Goal: Information Seeking & Learning: Learn about a topic

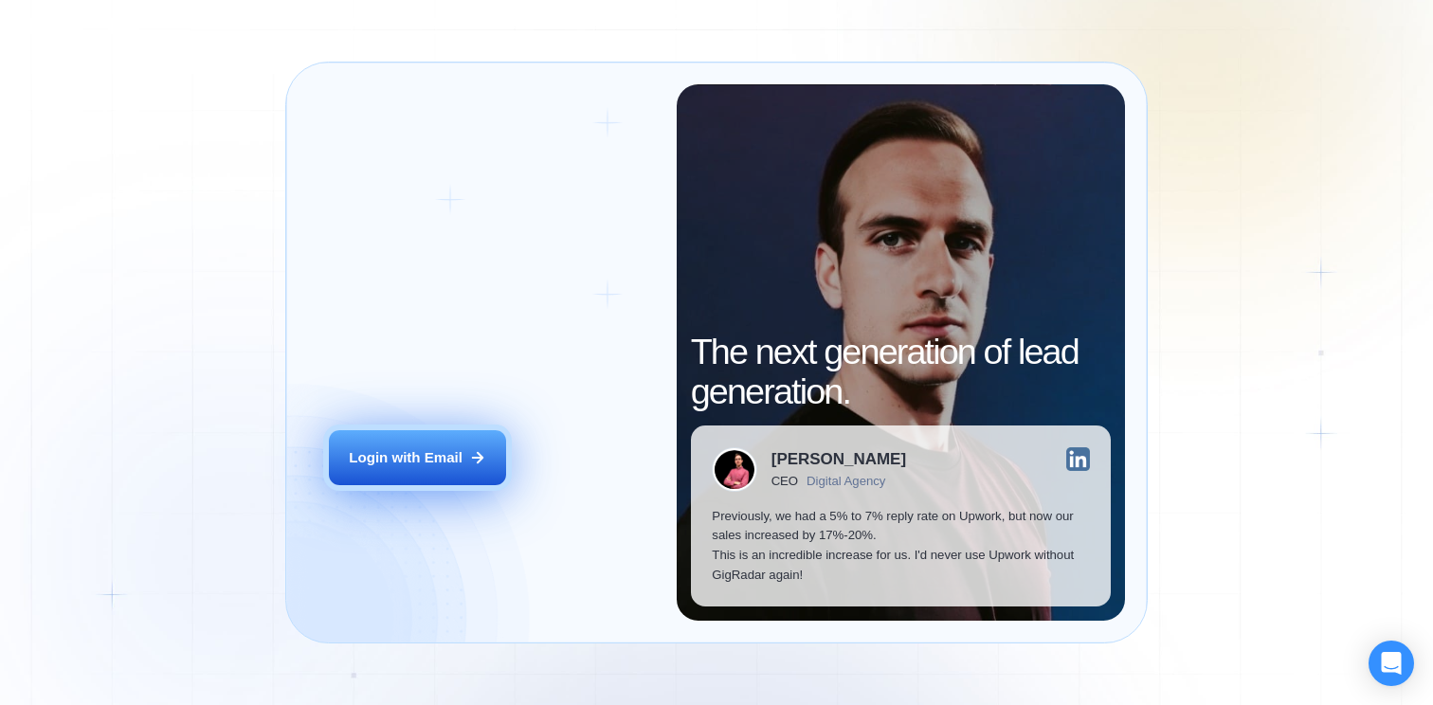
click at [446, 449] on div "Login with Email" at bounding box center [406, 458] width 114 height 20
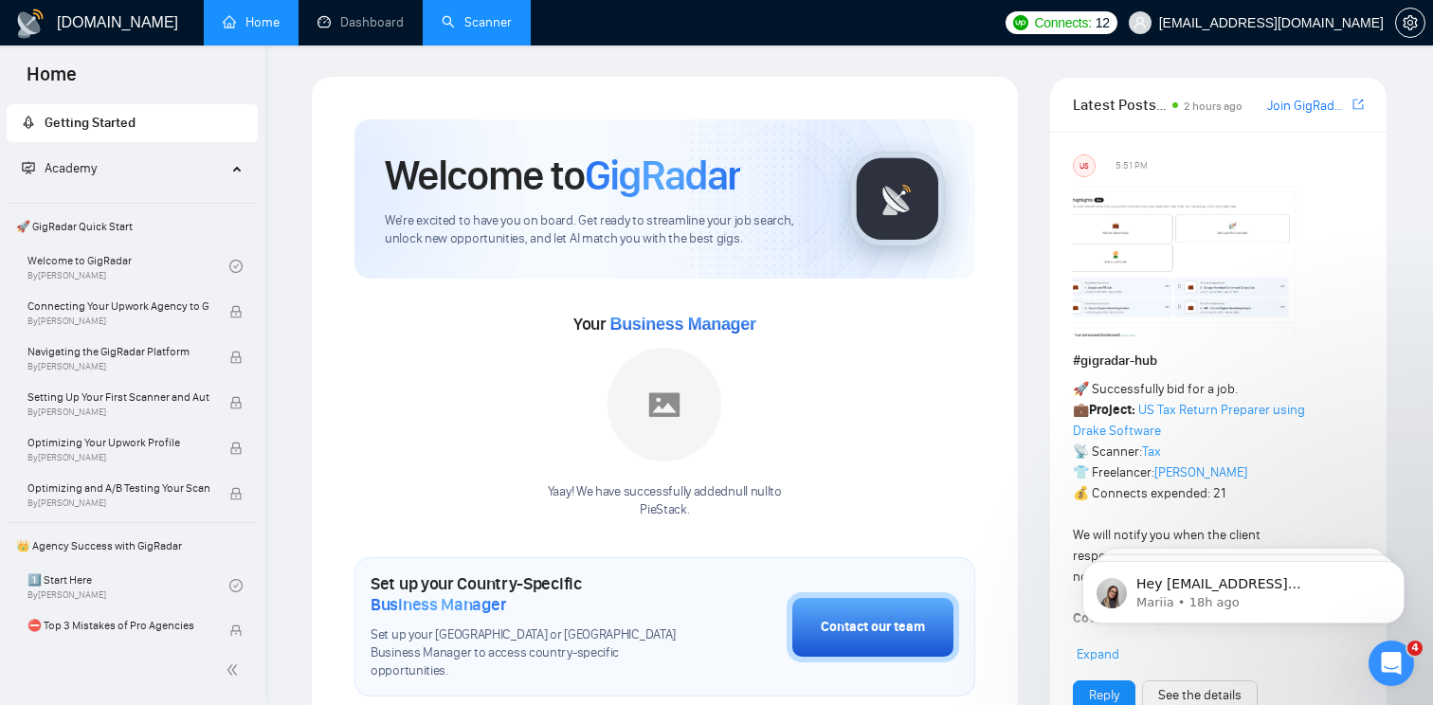
click at [462, 27] on link "Scanner" at bounding box center [477, 22] width 70 height 16
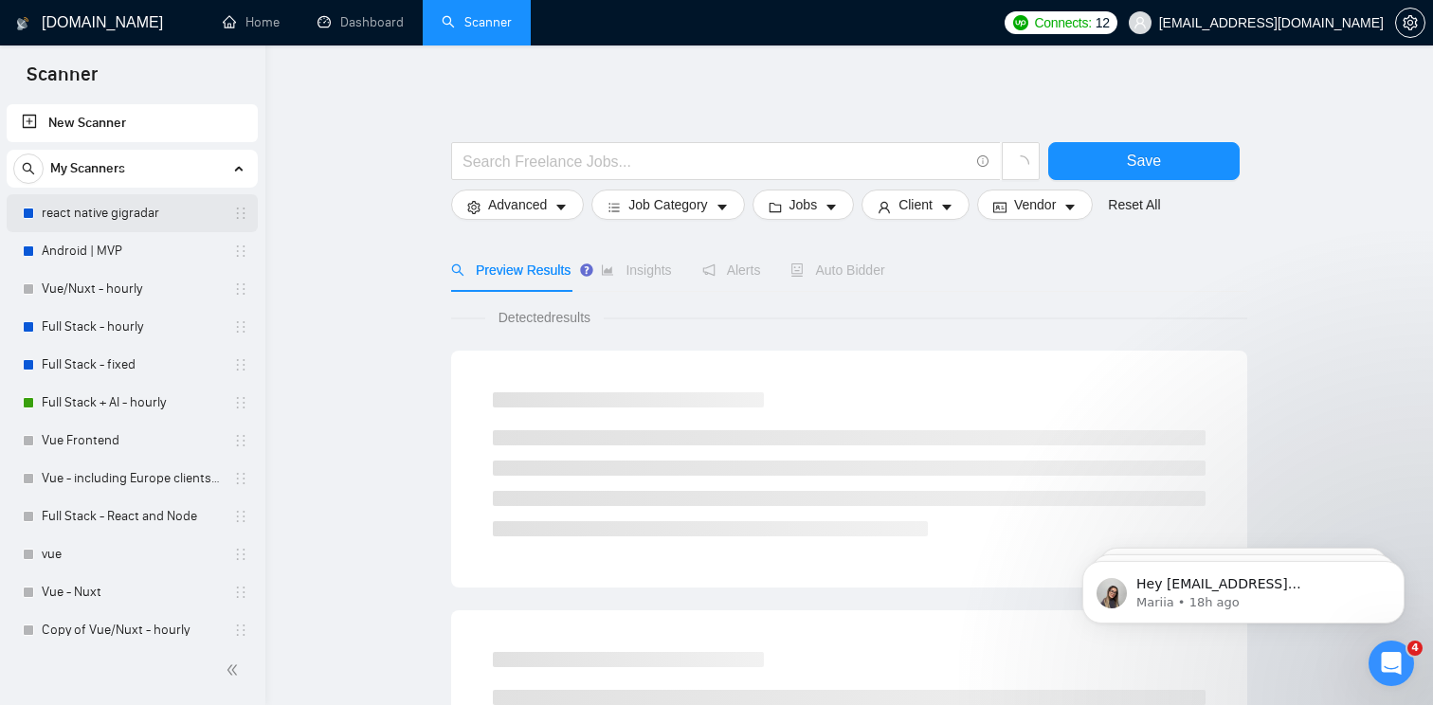
click at [118, 215] on link "react native gigradar" at bounding box center [132, 213] width 180 height 38
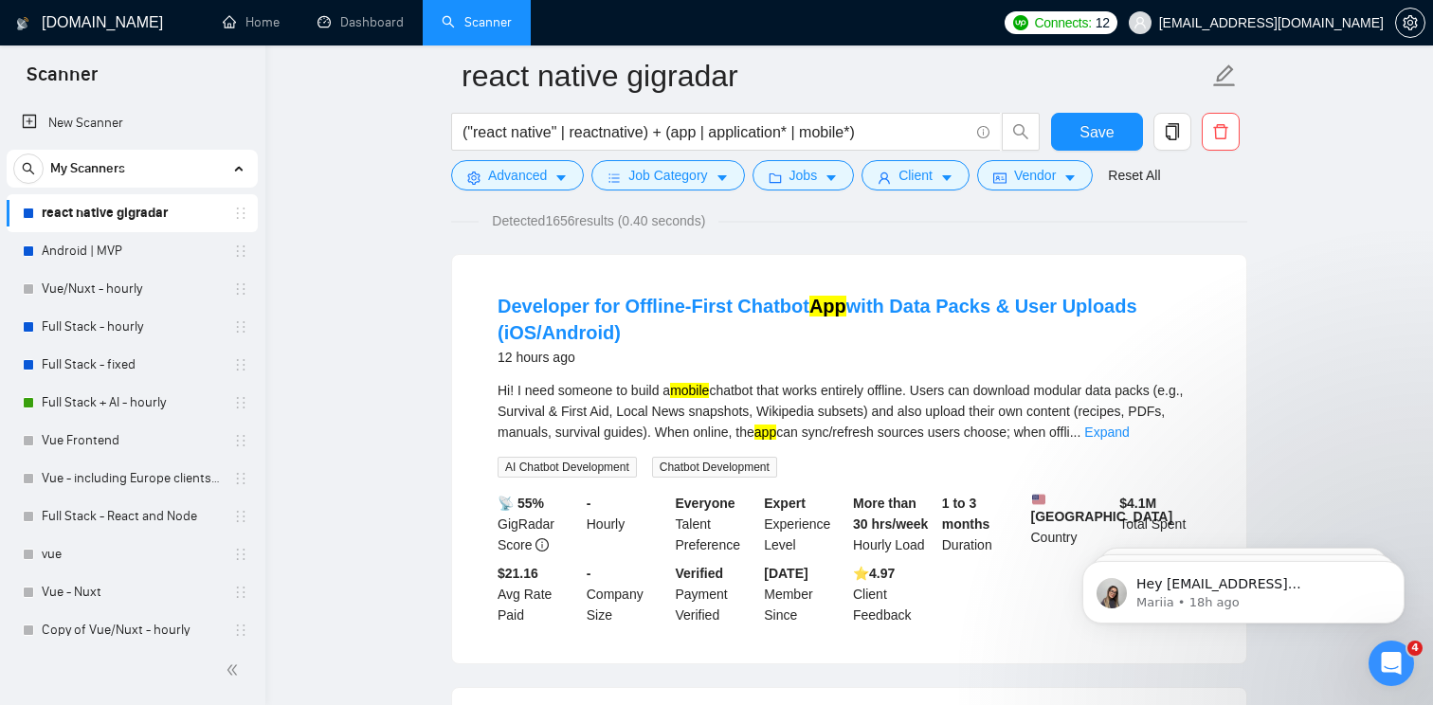
scroll to position [157, 0]
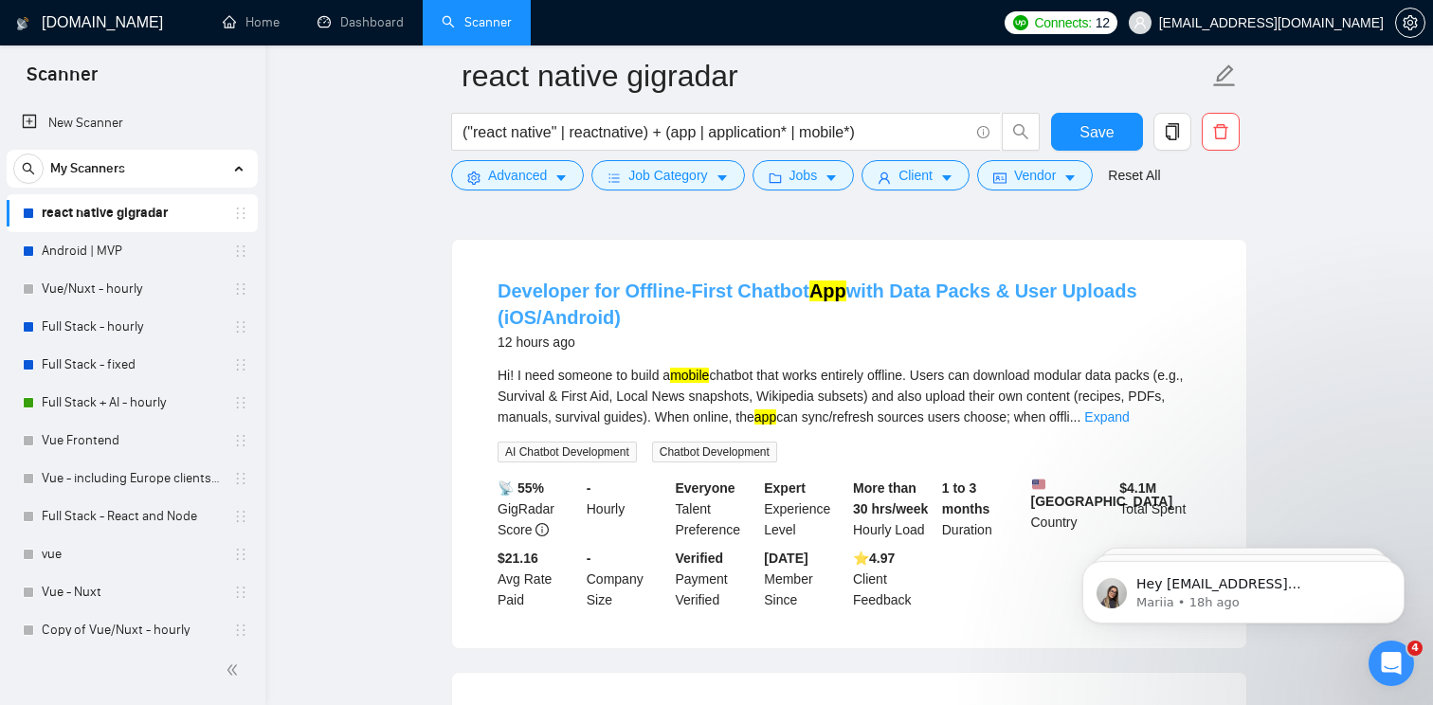
click at [730, 285] on link "Developer for Offline-First Chatbot App with Data Packs & User Uploads (iOS/And…" at bounding box center [818, 304] width 640 height 47
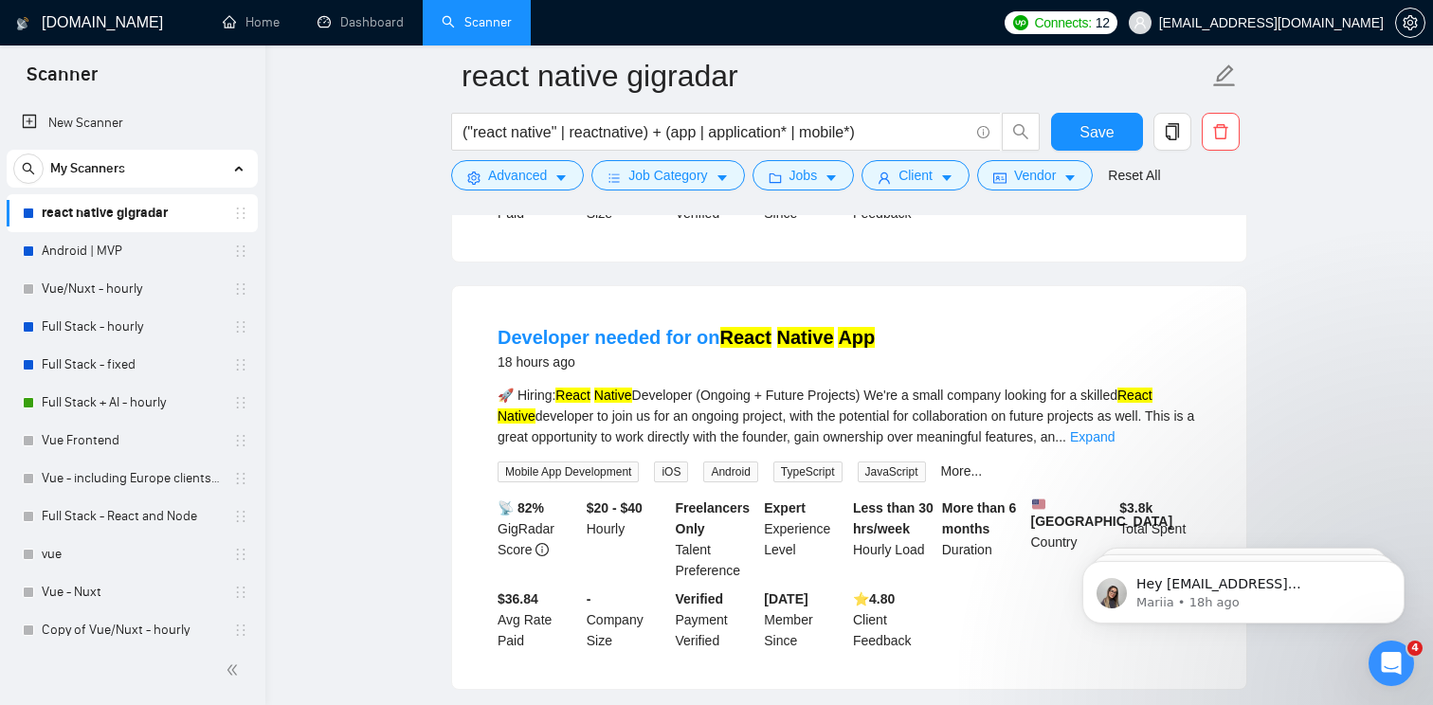
scroll to position [993, 0]
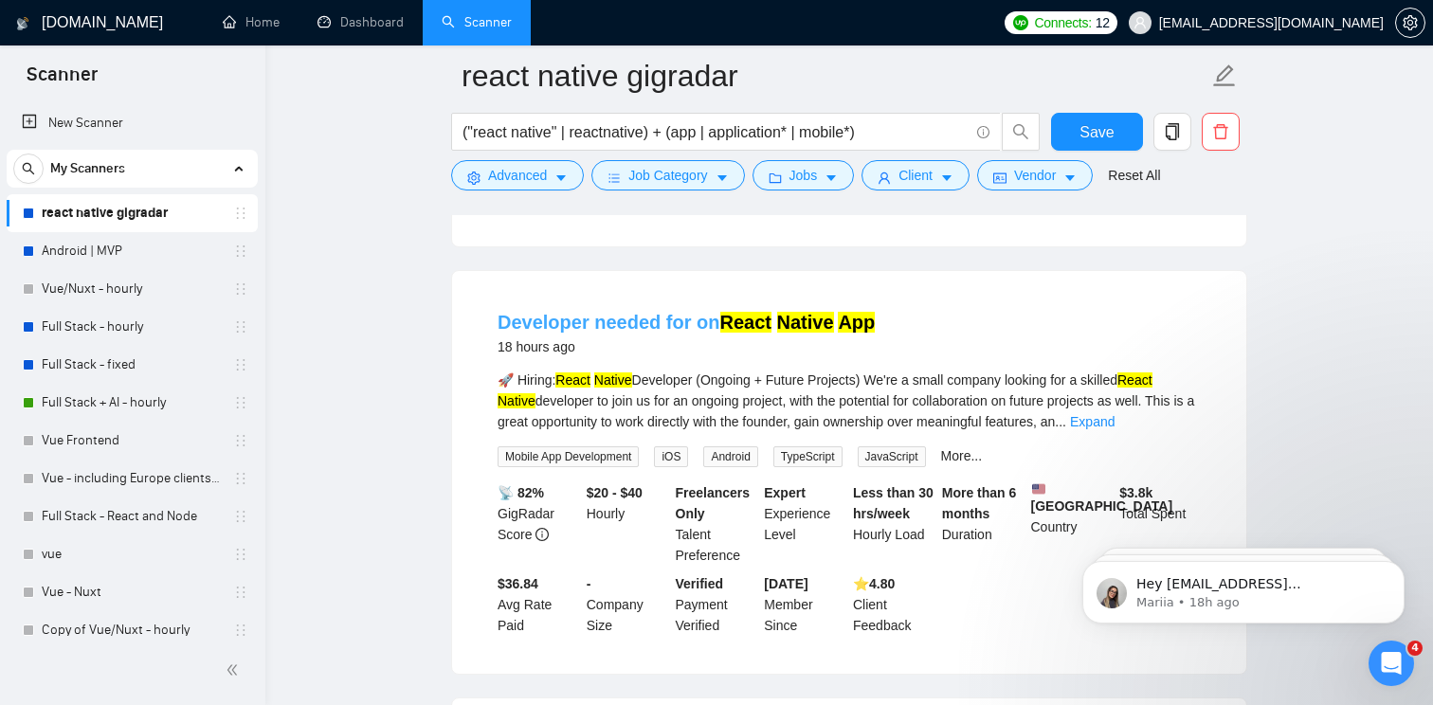
click at [713, 330] on link "Developer needed for on React Native App" at bounding box center [686, 322] width 377 height 21
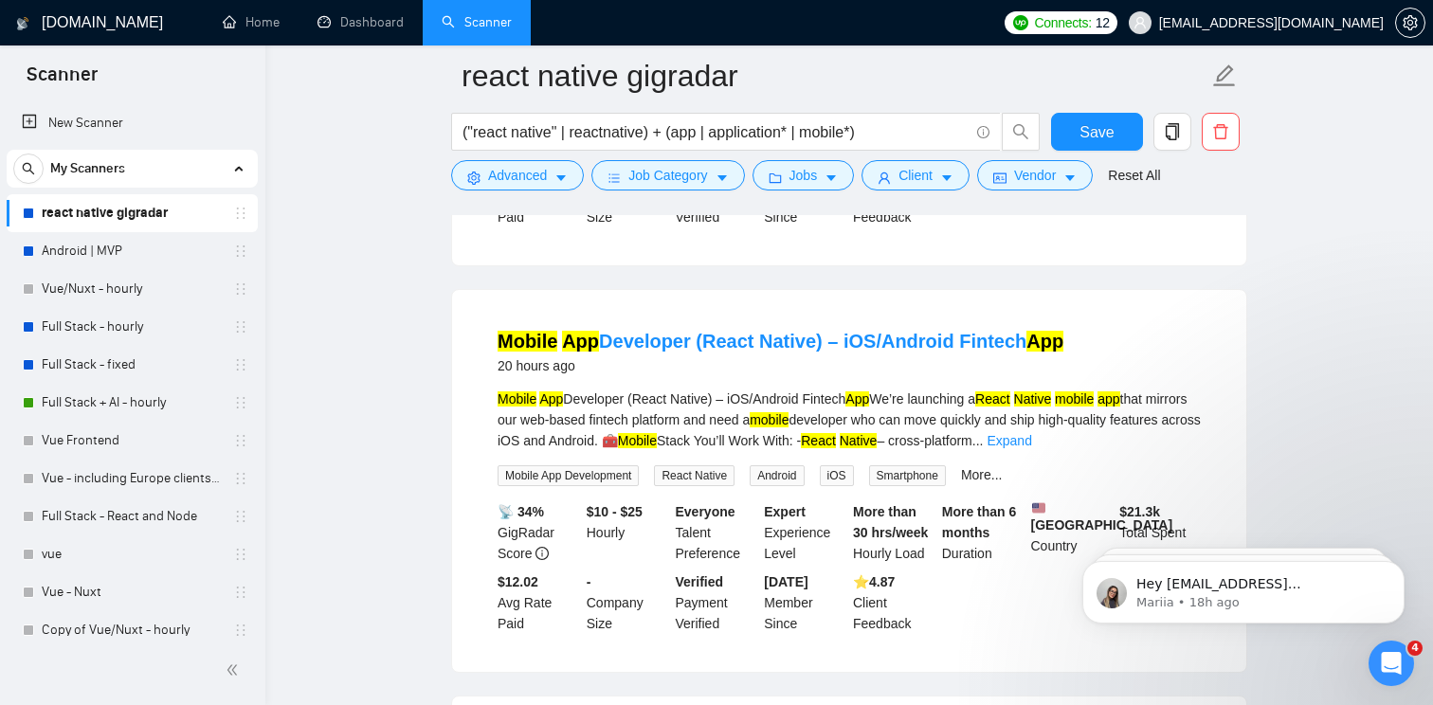
scroll to position [2266, 0]
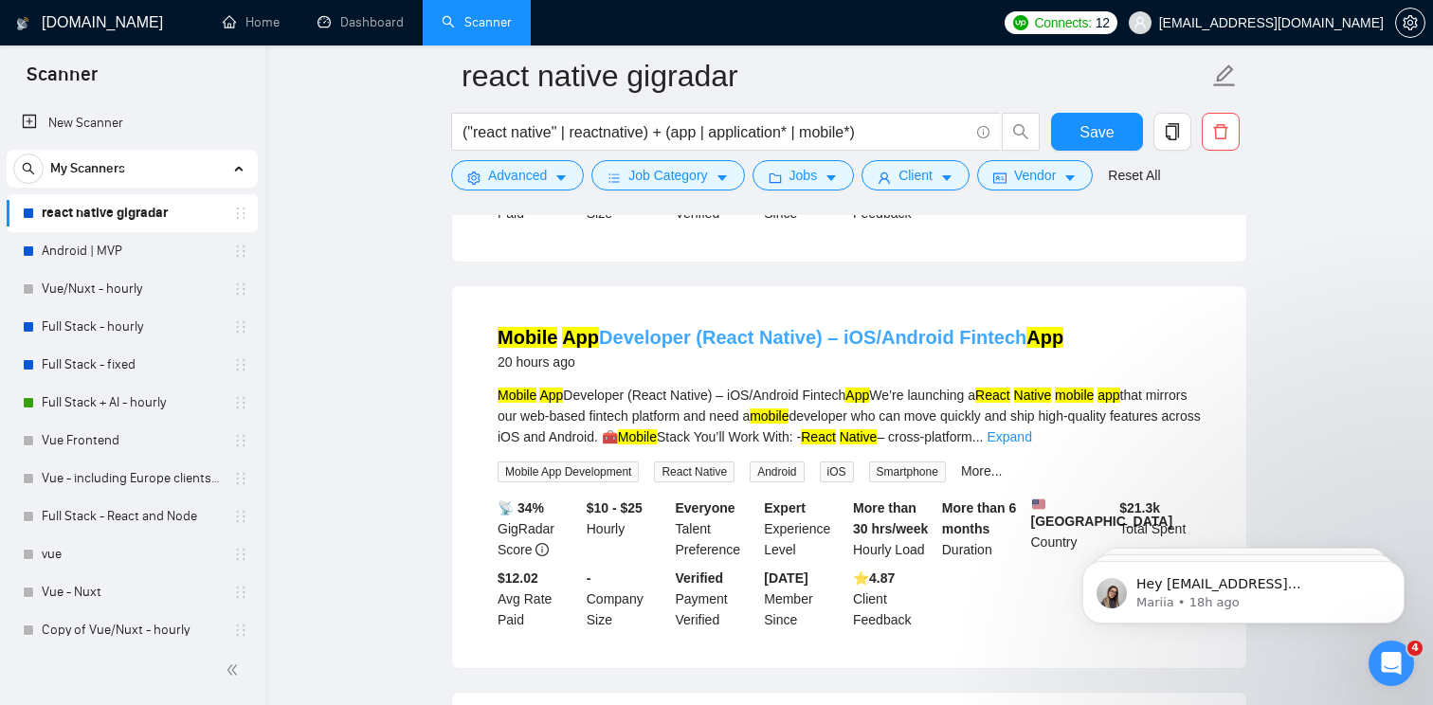
click at [704, 348] on link "Mobile App Developer (React Native) – iOS/Android Fintech App" at bounding box center [781, 337] width 566 height 21
